Goal: Task Accomplishment & Management: Manage account settings

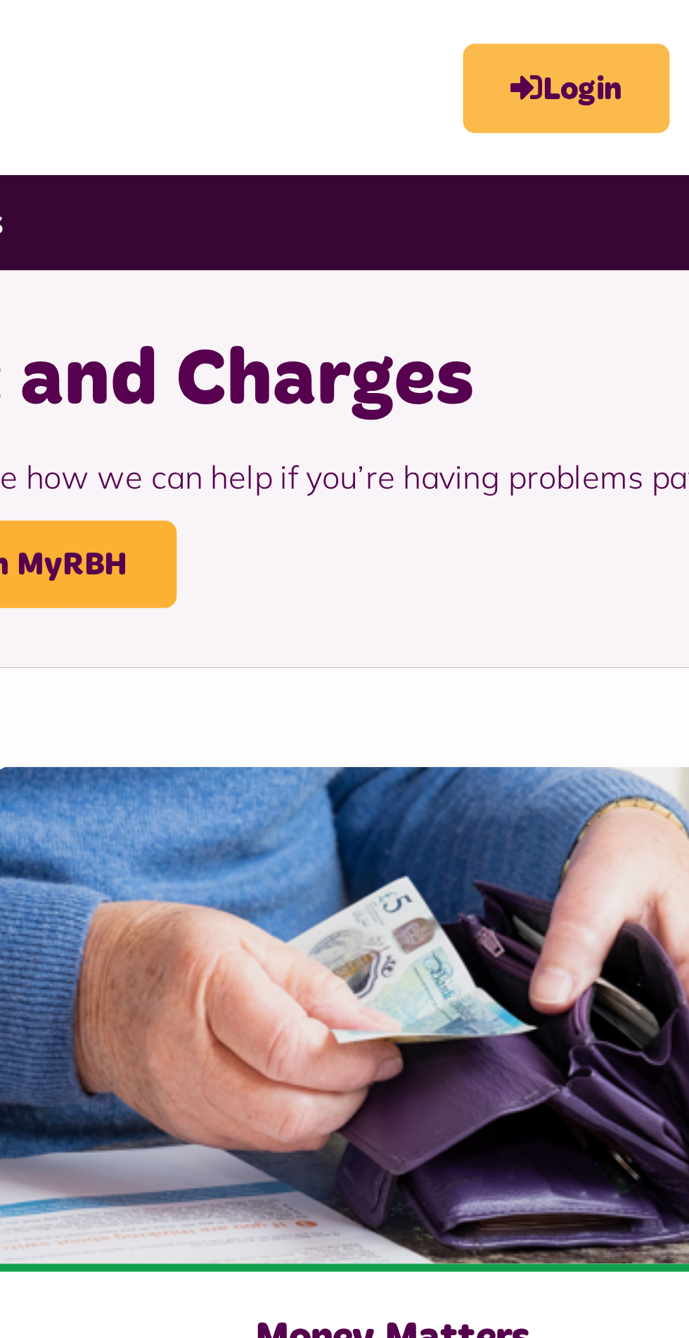
click at [549, 31] on link "Login" at bounding box center [556, 31] width 73 height 32
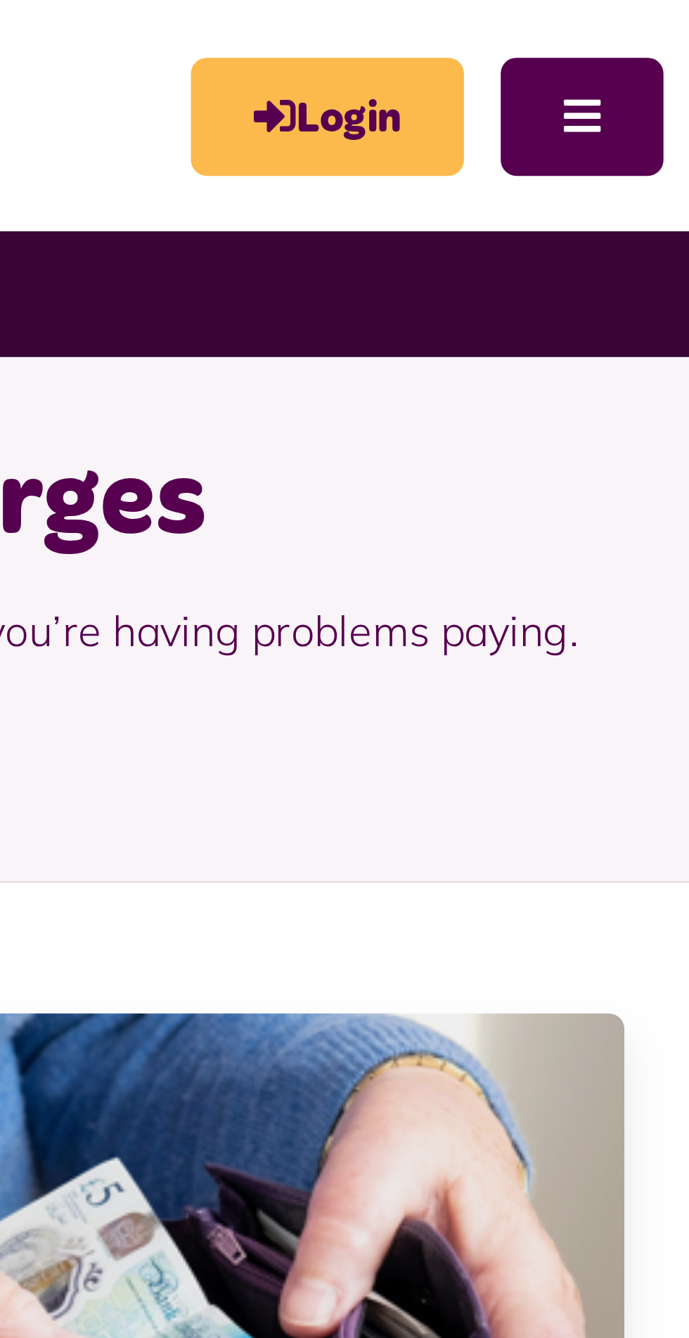
click at [556, 31] on link "Login" at bounding box center [556, 31] width 73 height 32
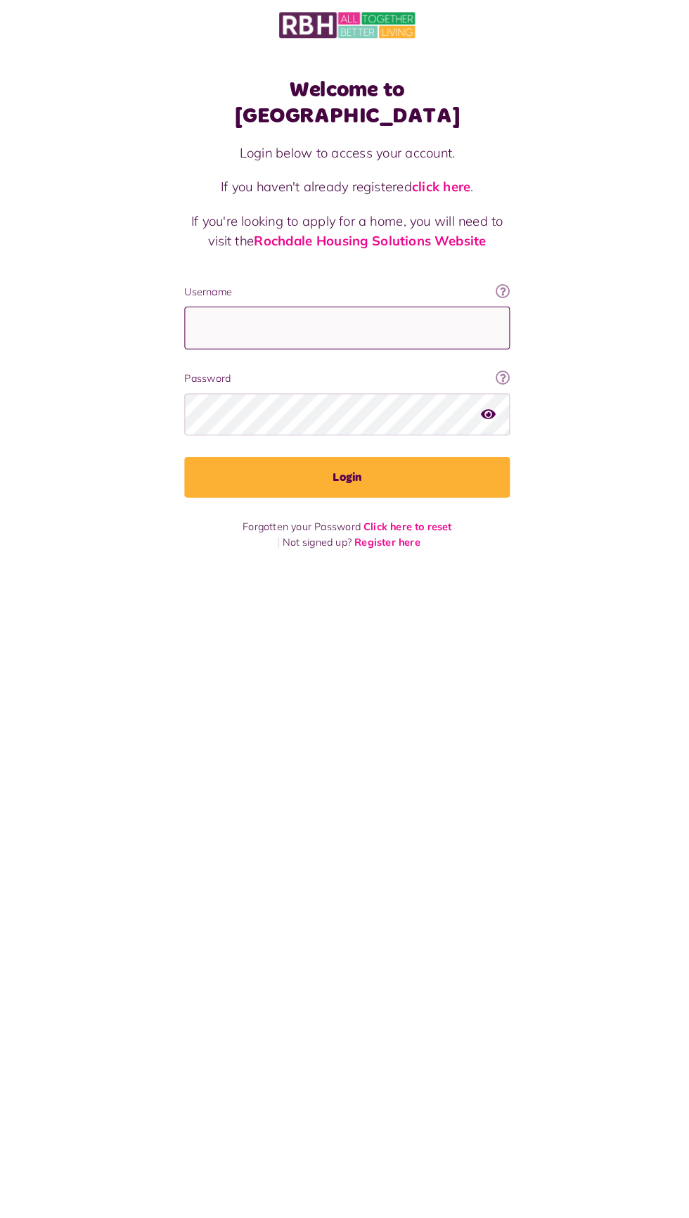
click at [297, 309] on input "Username" at bounding box center [344, 329] width 316 height 41
type input "**********"
click at [186, 456] on button "Login" at bounding box center [344, 475] width 316 height 39
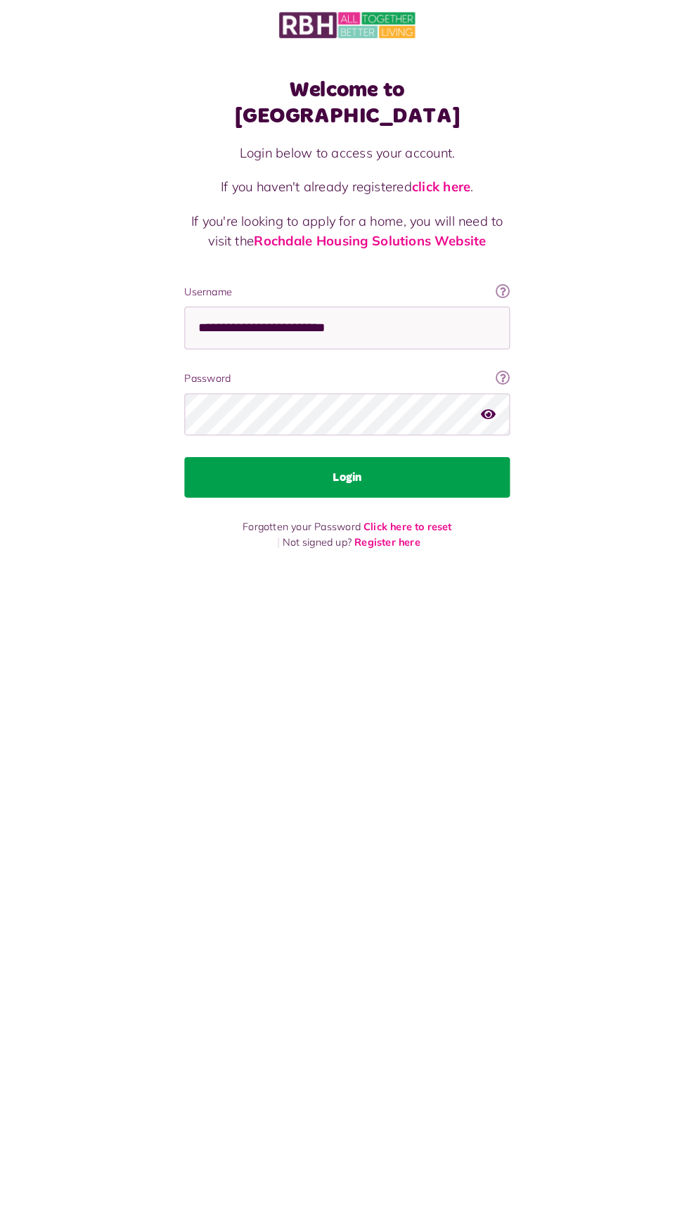
click at [283, 464] on button "Login" at bounding box center [344, 475] width 316 height 39
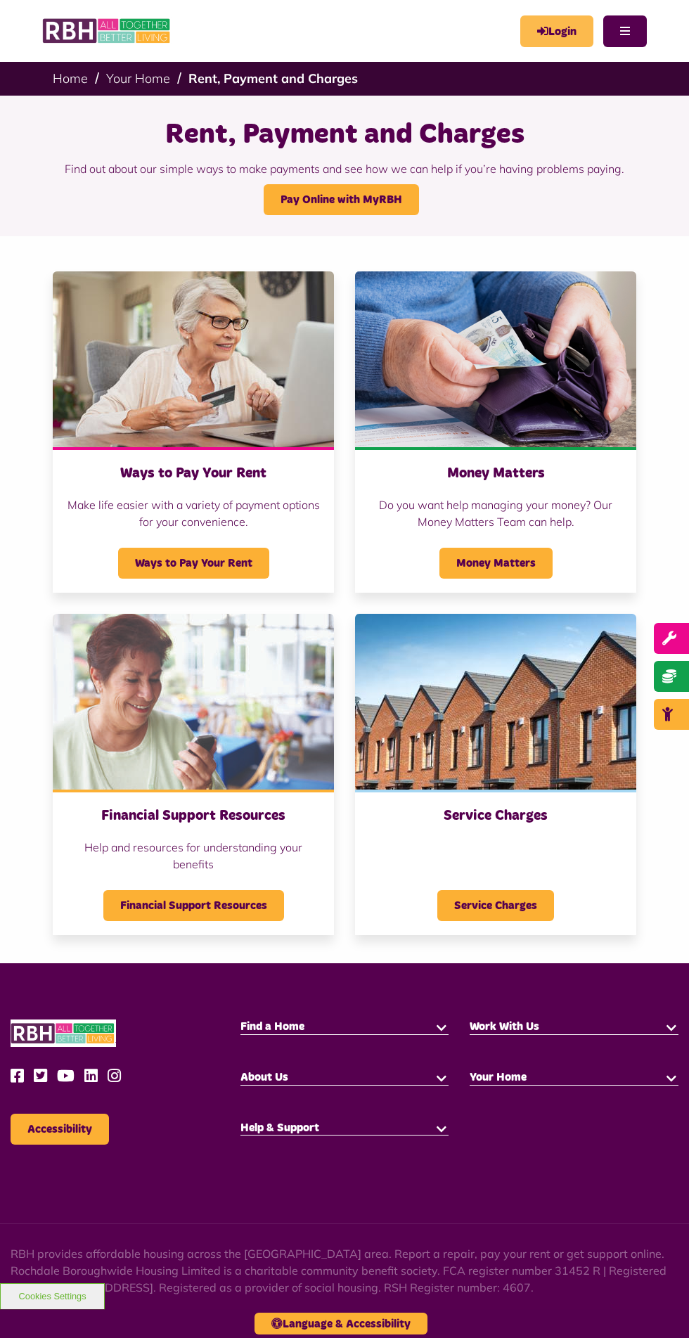
click at [549, 39] on link "Login" at bounding box center [556, 31] width 73 height 32
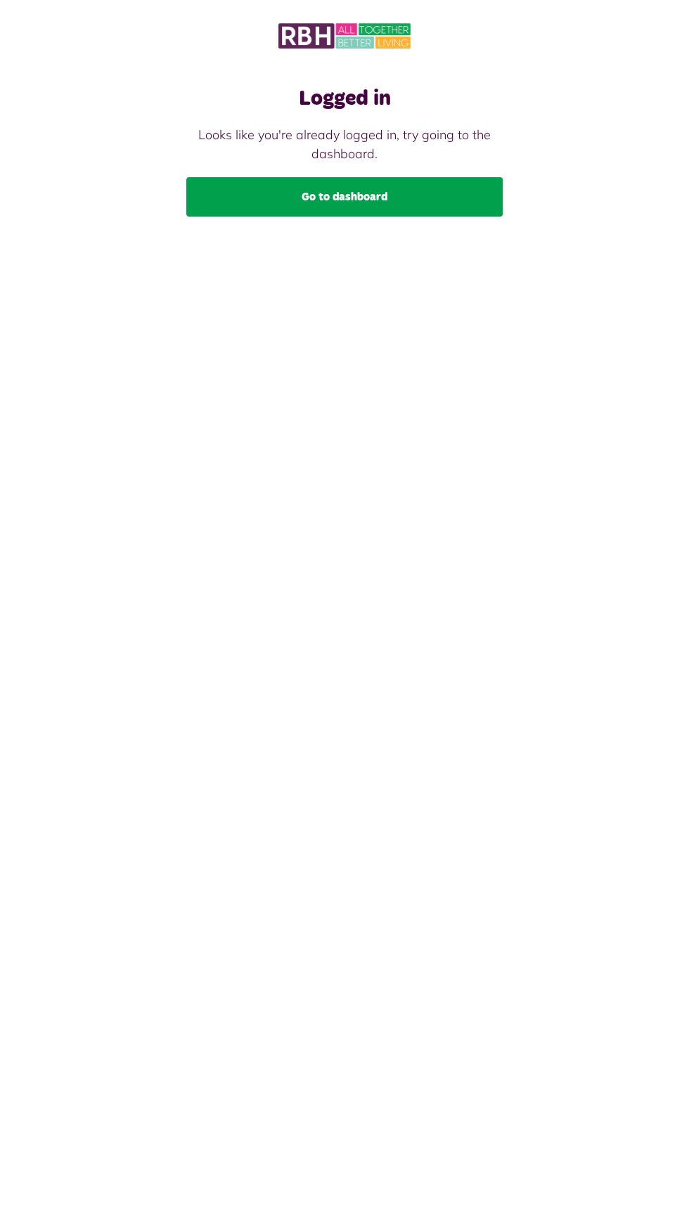
click at [420, 185] on link "Go to dashboard" at bounding box center [344, 196] width 316 height 39
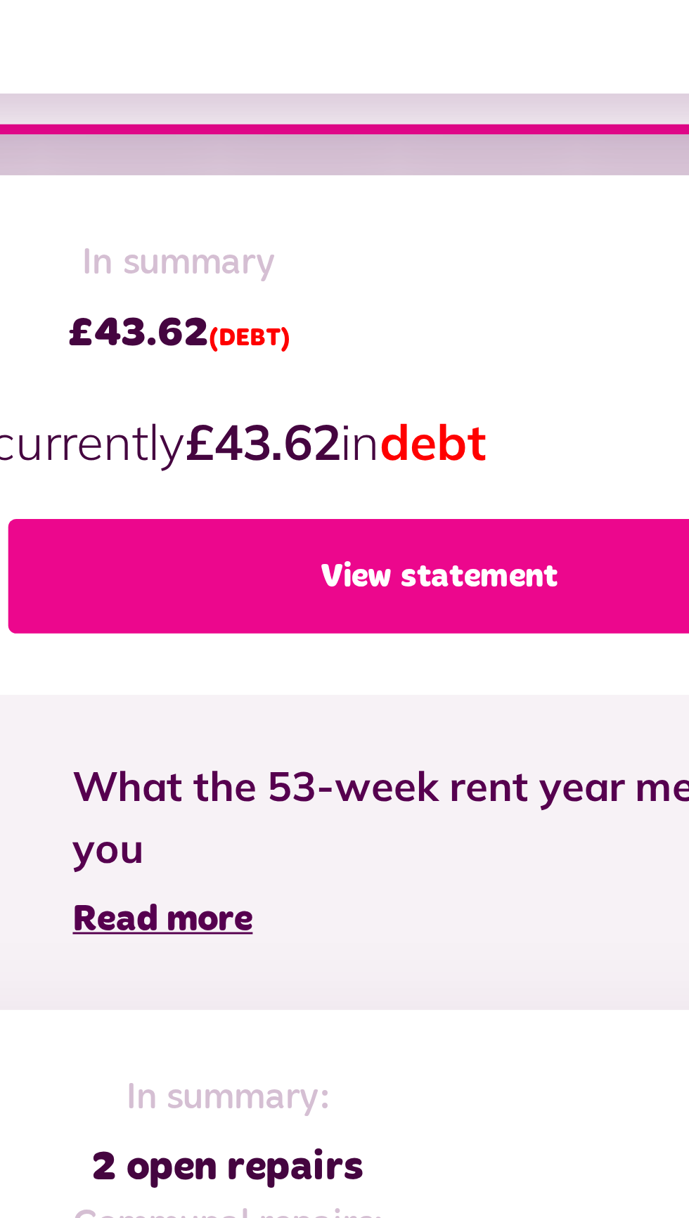
click at [527, 497] on link "View statement" at bounding box center [505, 498] width 297 height 39
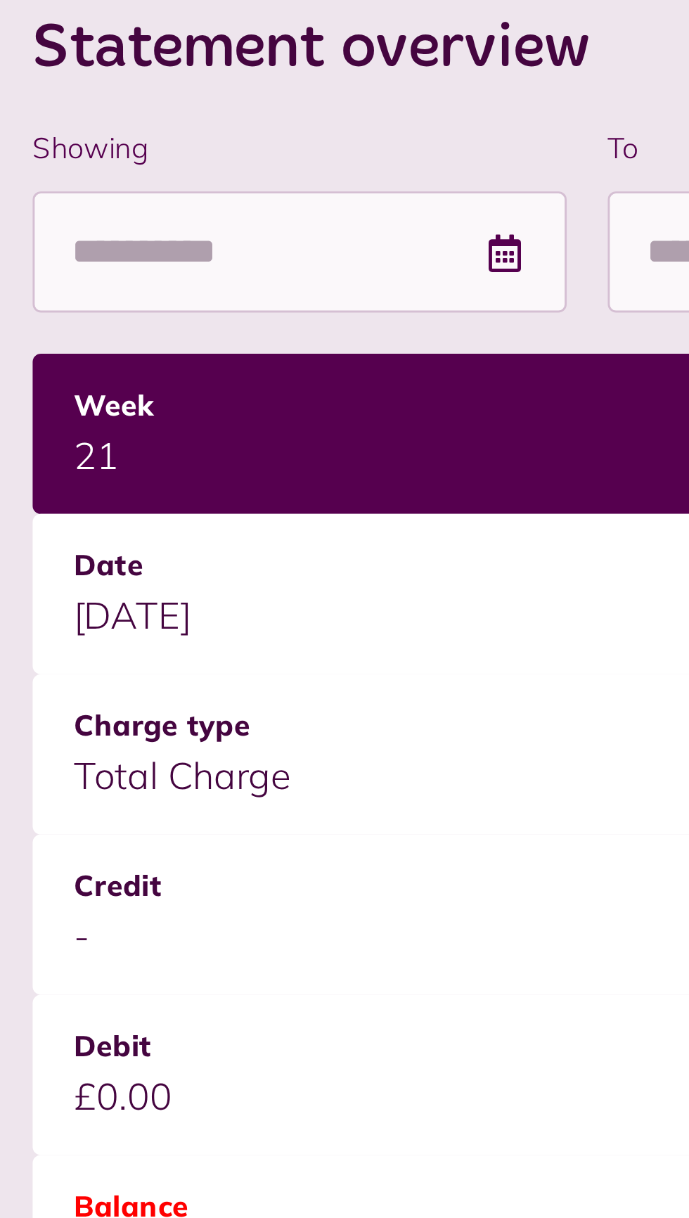
scroll to position [69, 0]
